Goal: Check status: Check status

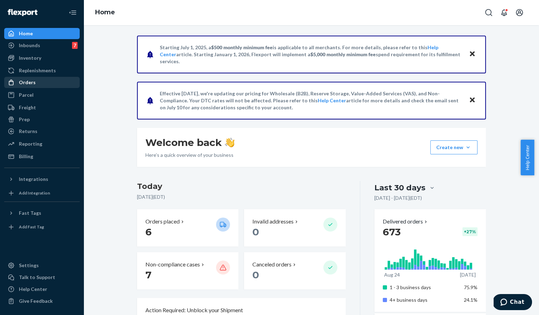
click at [47, 79] on div "Orders" at bounding box center [42, 83] width 74 height 10
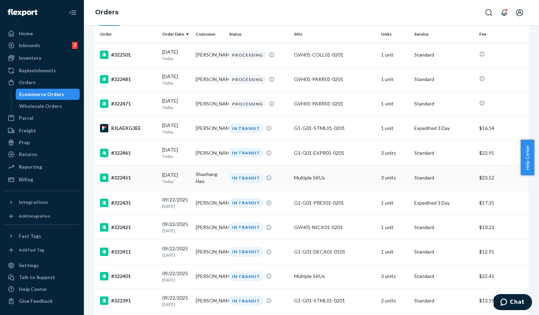
scroll to position [297, 0]
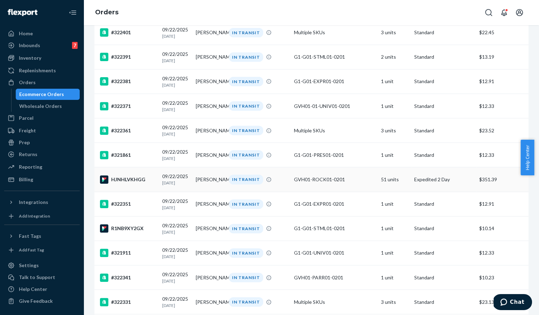
click at [132, 184] on div "HJNHLVKHGG" at bounding box center [128, 179] width 57 height 8
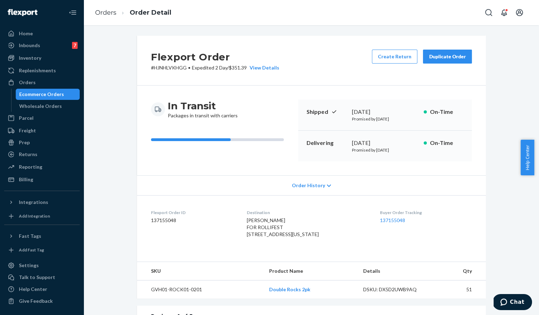
drag, startPoint x: 253, startPoint y: 226, endPoint x: 267, endPoint y: 250, distance: 27.9
click at [267, 251] on dl "Flexport Order ID 137155048 Destination [PERSON_NAME] FOR ROLLIFEST [STREET_ADD…" at bounding box center [311, 224] width 349 height 59
click at [287, 237] on span "[PERSON_NAME] FOR ROLLIFEST [STREET_ADDRESS][US_STATE]" at bounding box center [283, 227] width 72 height 20
drag, startPoint x: 287, startPoint y: 239, endPoint x: 252, endPoint y: 234, distance: 35.2
click at [251, 236] on span "[PERSON_NAME] FOR ROLLIFEST [STREET_ADDRESS][US_STATE]" at bounding box center [283, 227] width 72 height 20
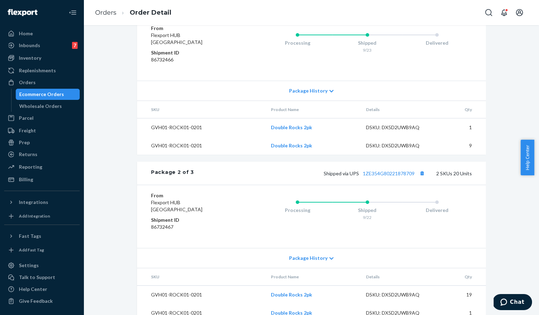
scroll to position [215, 0]
